Goal: Information Seeking & Learning: Learn about a topic

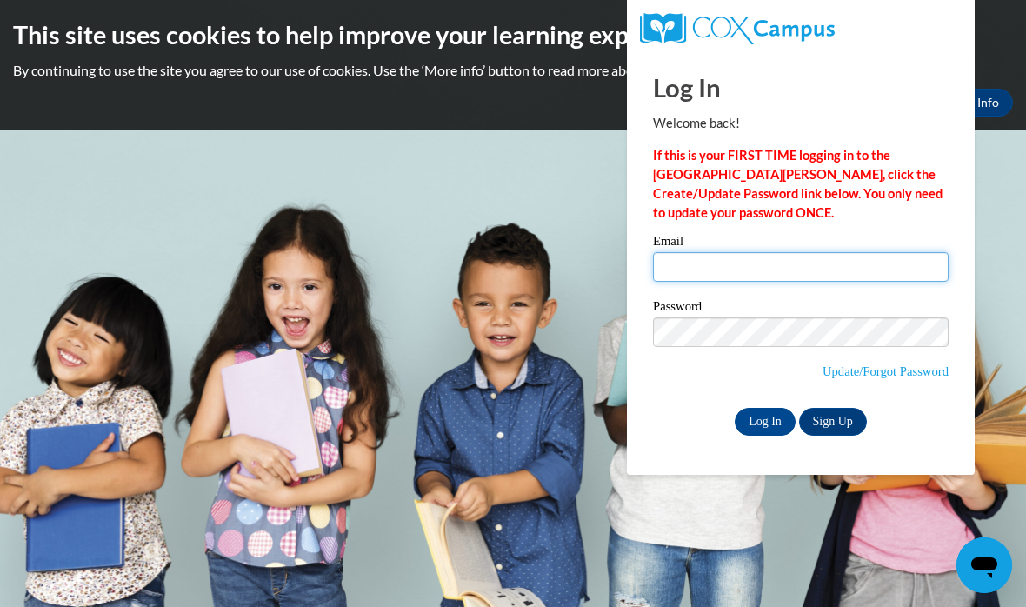
click at [700, 269] on input "Email" at bounding box center [801, 267] width 296 height 30
type input "920149127@student.ccga.edu"
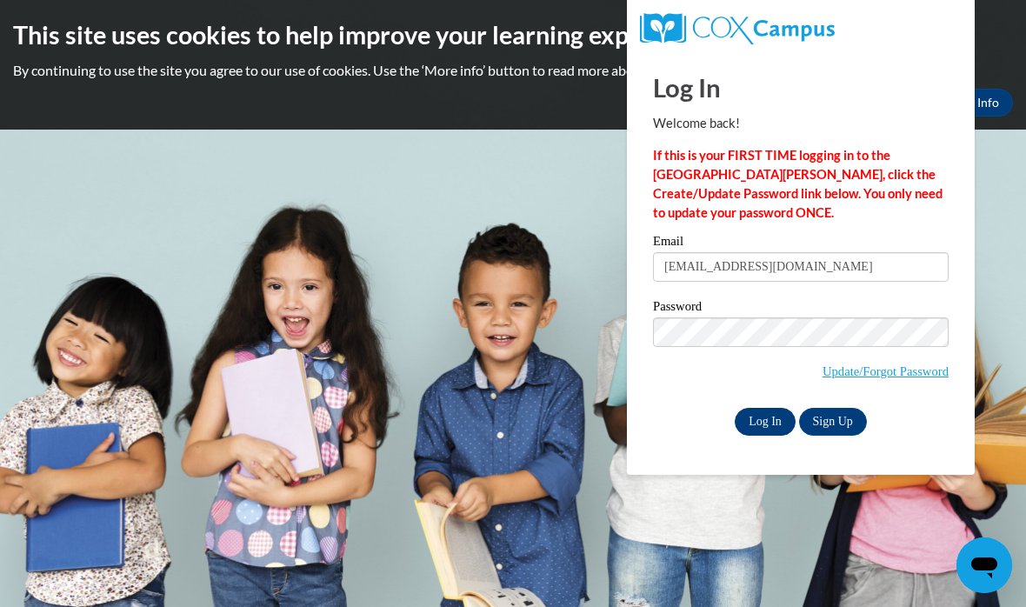
click at [765, 408] on input "Log In" at bounding box center [765, 422] width 61 height 28
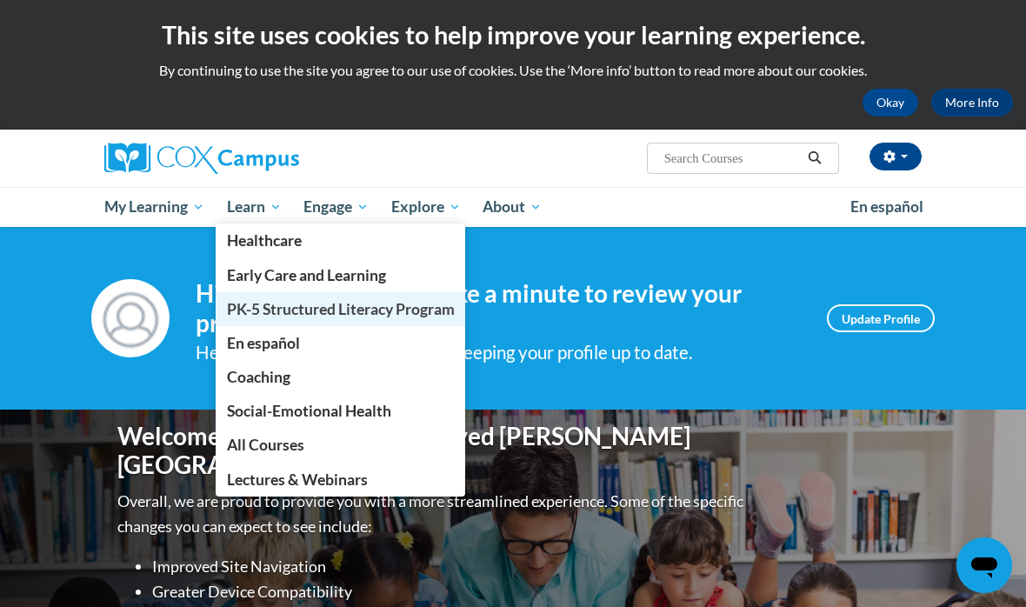
click at [249, 306] on span "PK-5 Structured Literacy Program" at bounding box center [341, 309] width 228 height 18
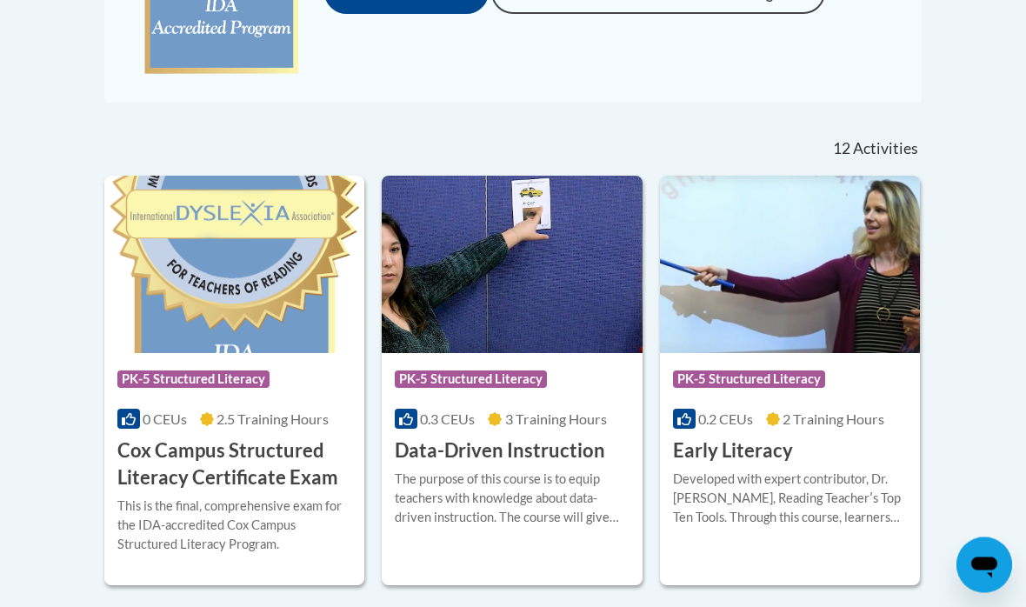
scroll to position [617, 0]
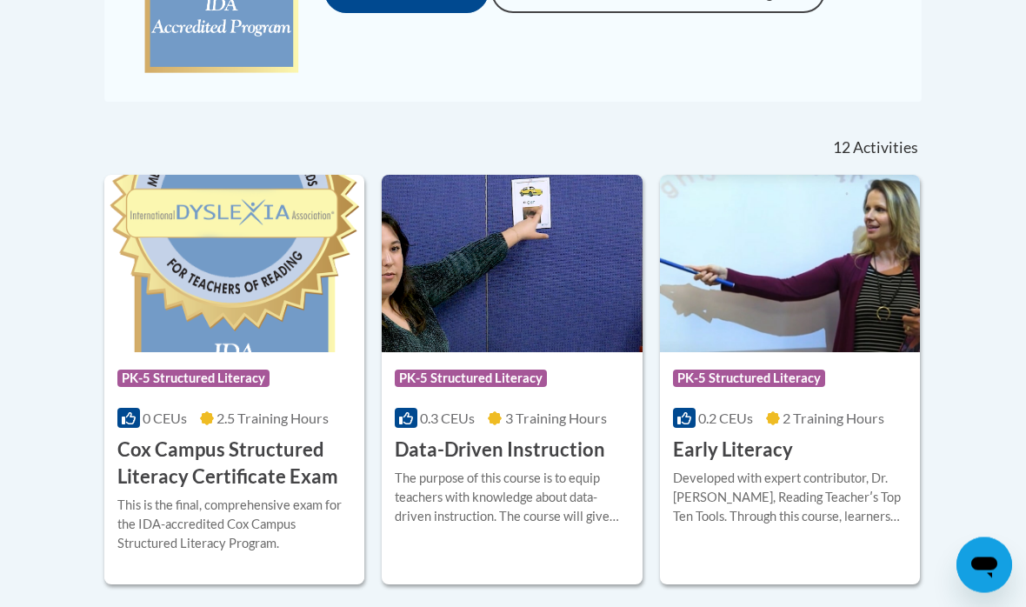
click at [740, 449] on h3 "Early Literacy" at bounding box center [733, 450] width 120 height 27
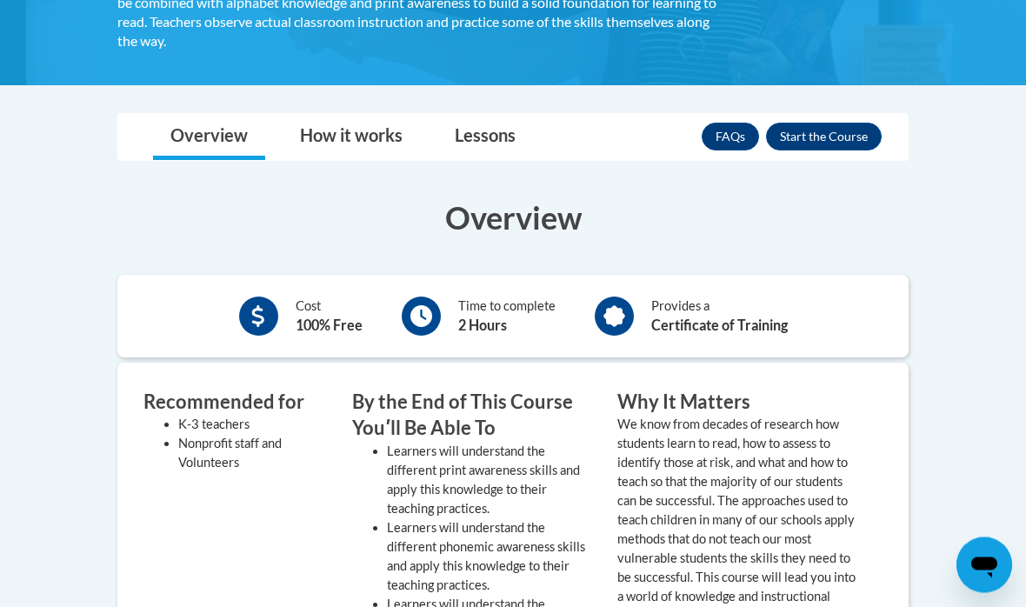
scroll to position [409, 0]
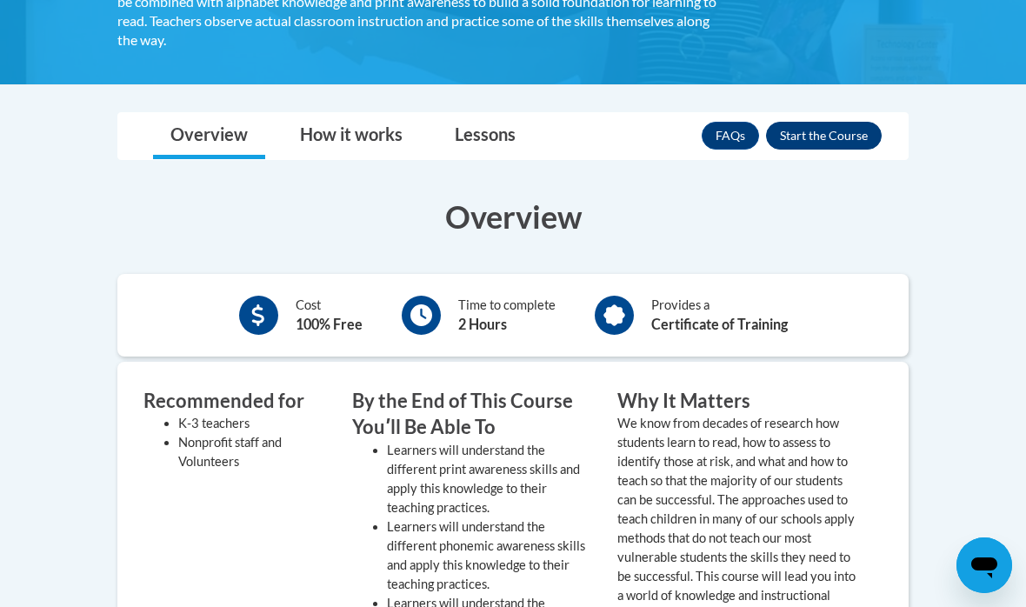
click at [806, 130] on button "Enroll" at bounding box center [824, 136] width 116 height 28
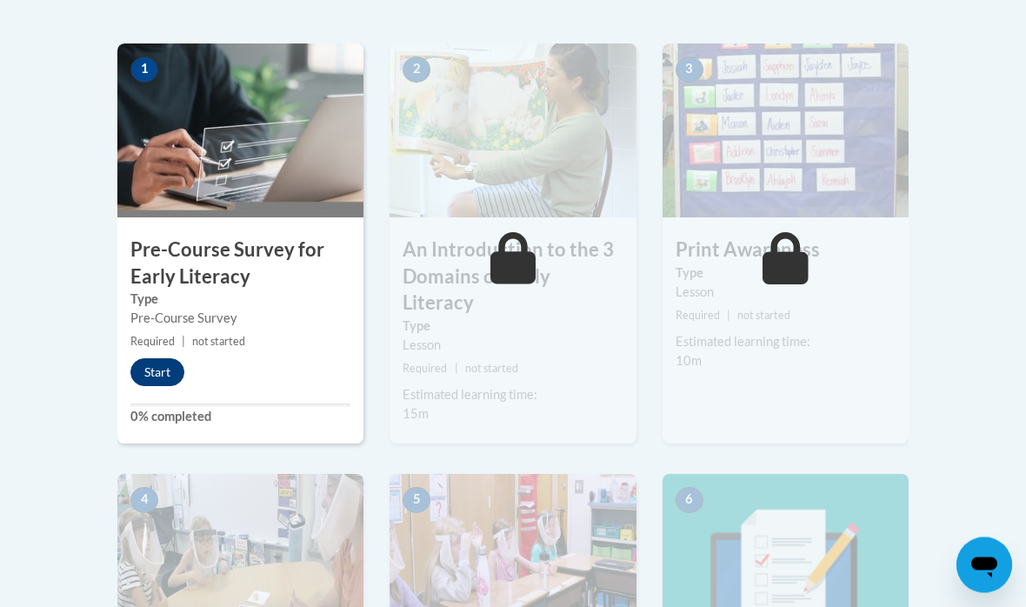
click at [163, 372] on button "Start" at bounding box center [157, 373] width 54 height 28
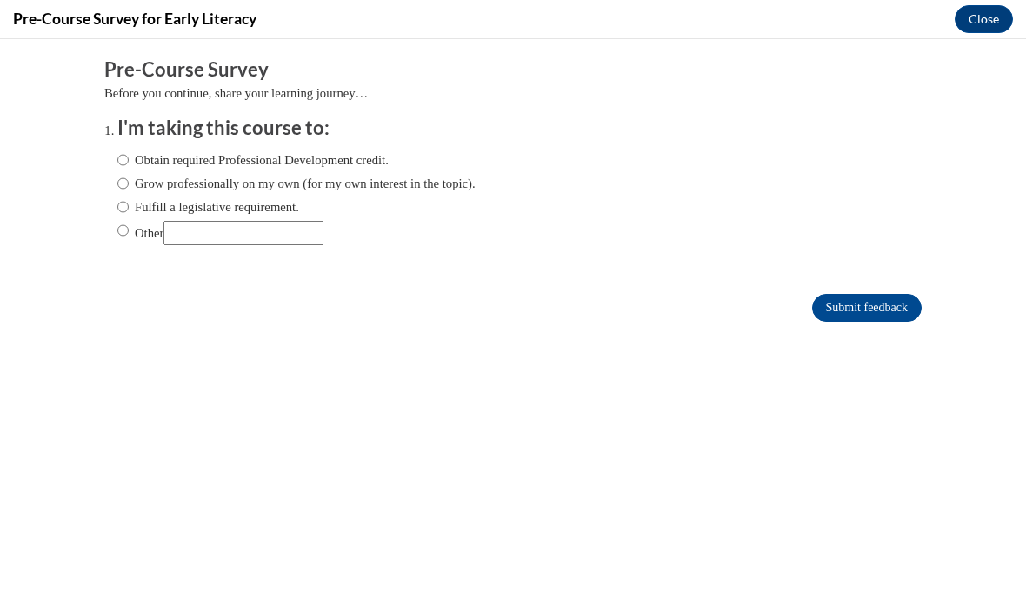
click at [140, 159] on label "Obtain required Professional Development credit." at bounding box center [252, 159] width 271 height 19
click at [129, 159] on input "Obtain required Professional Development credit." at bounding box center [122, 159] width 11 height 19
radio input "true"
click at [846, 313] on input "Submit feedback" at bounding box center [867, 308] width 110 height 28
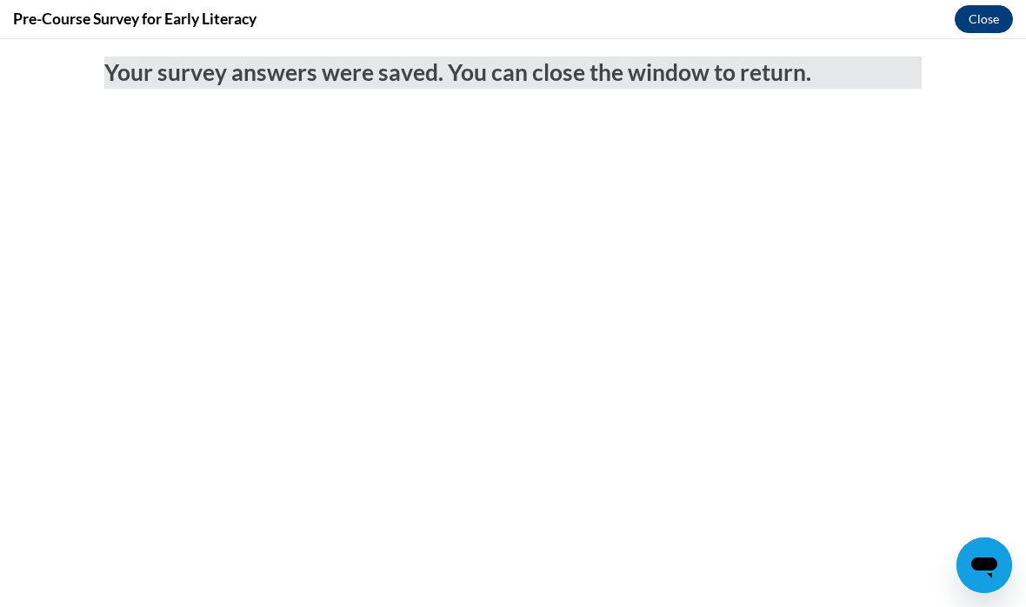
click at [974, 24] on button "Close" at bounding box center [983, 19] width 58 height 28
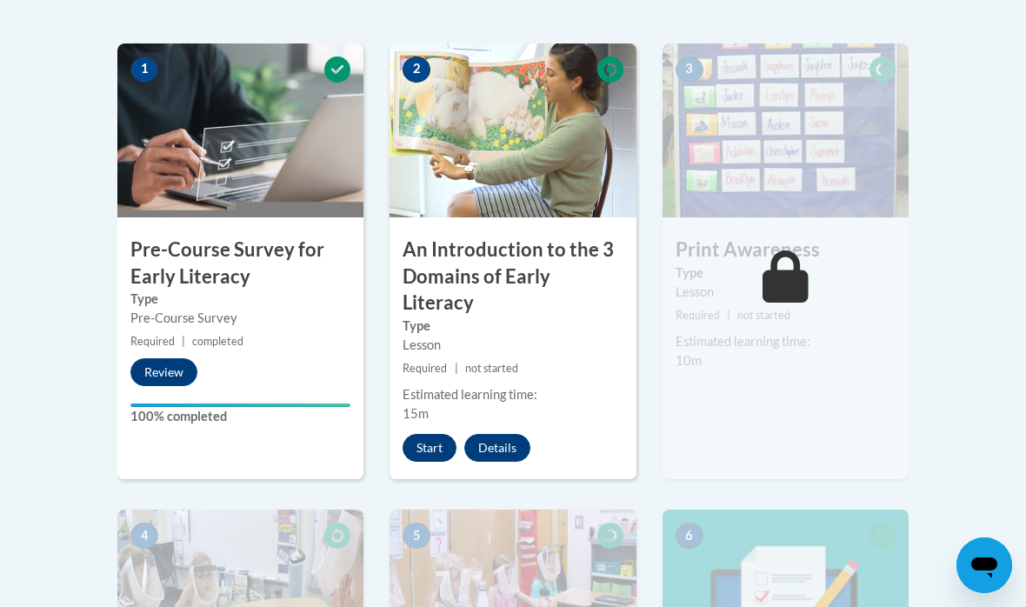
click at [428, 434] on button "Start" at bounding box center [429, 448] width 54 height 28
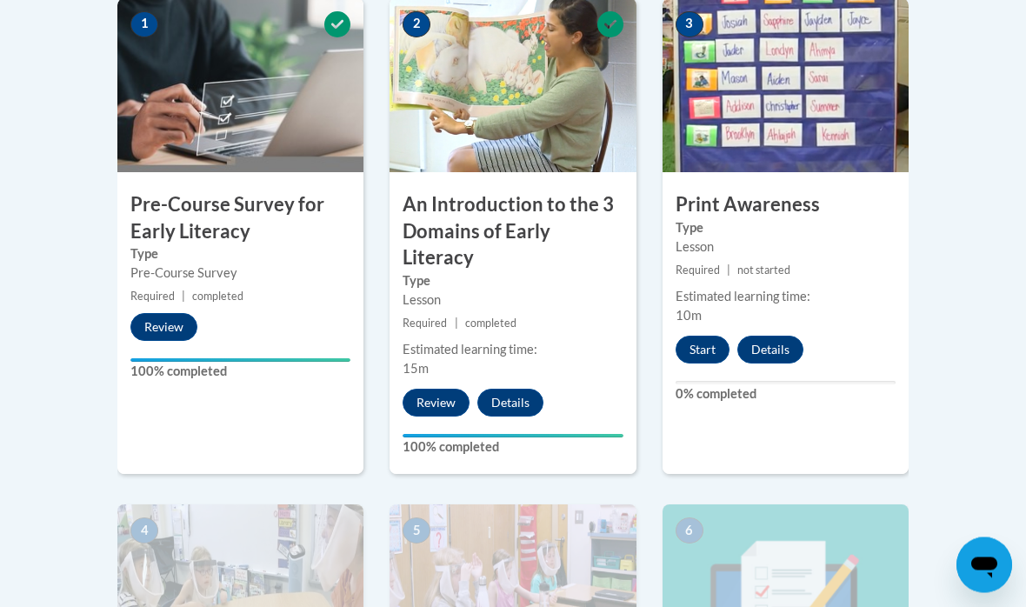
click at [709, 340] on button "Start" at bounding box center [702, 350] width 54 height 28
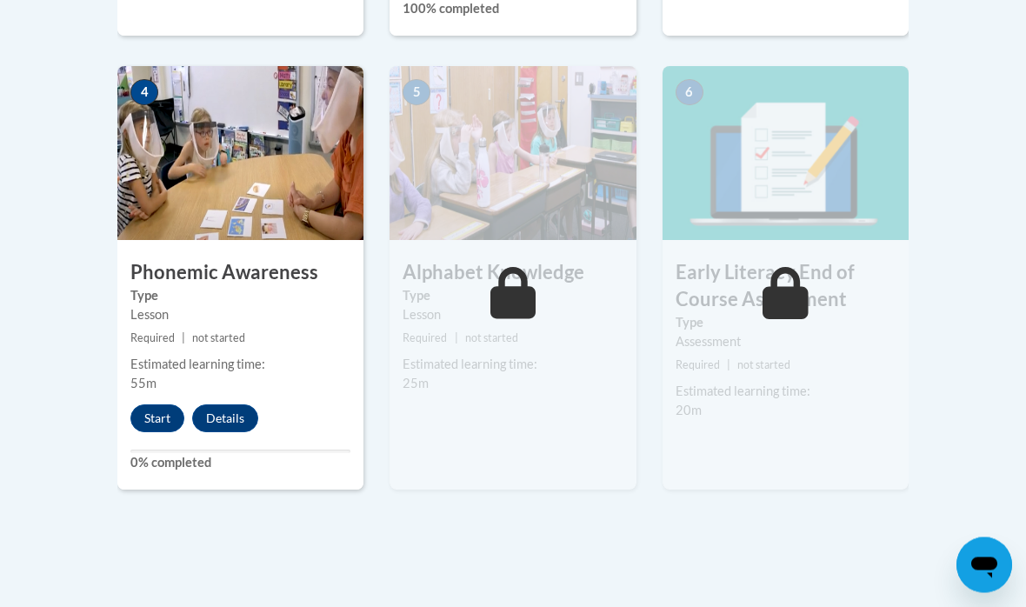
click at [153, 405] on button "Start" at bounding box center [157, 419] width 54 height 28
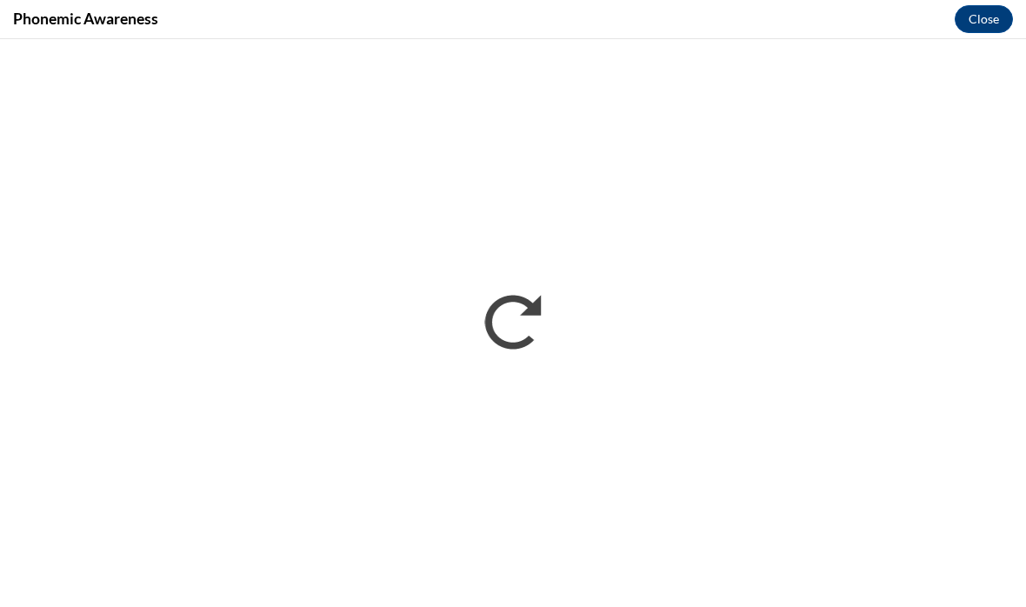
scroll to position [1009, 0]
